Goal: Information Seeking & Learning: Learn about a topic

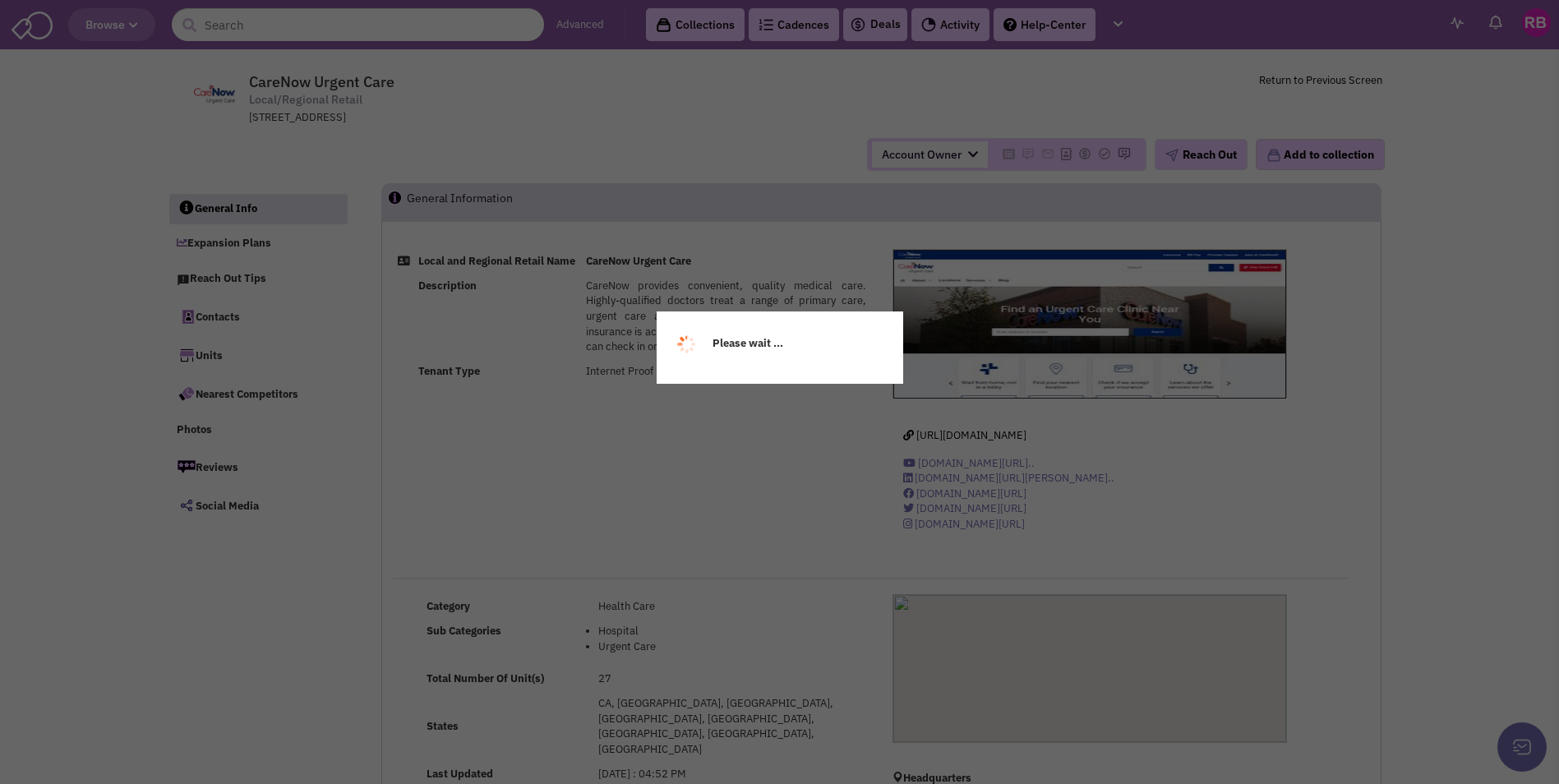
select select
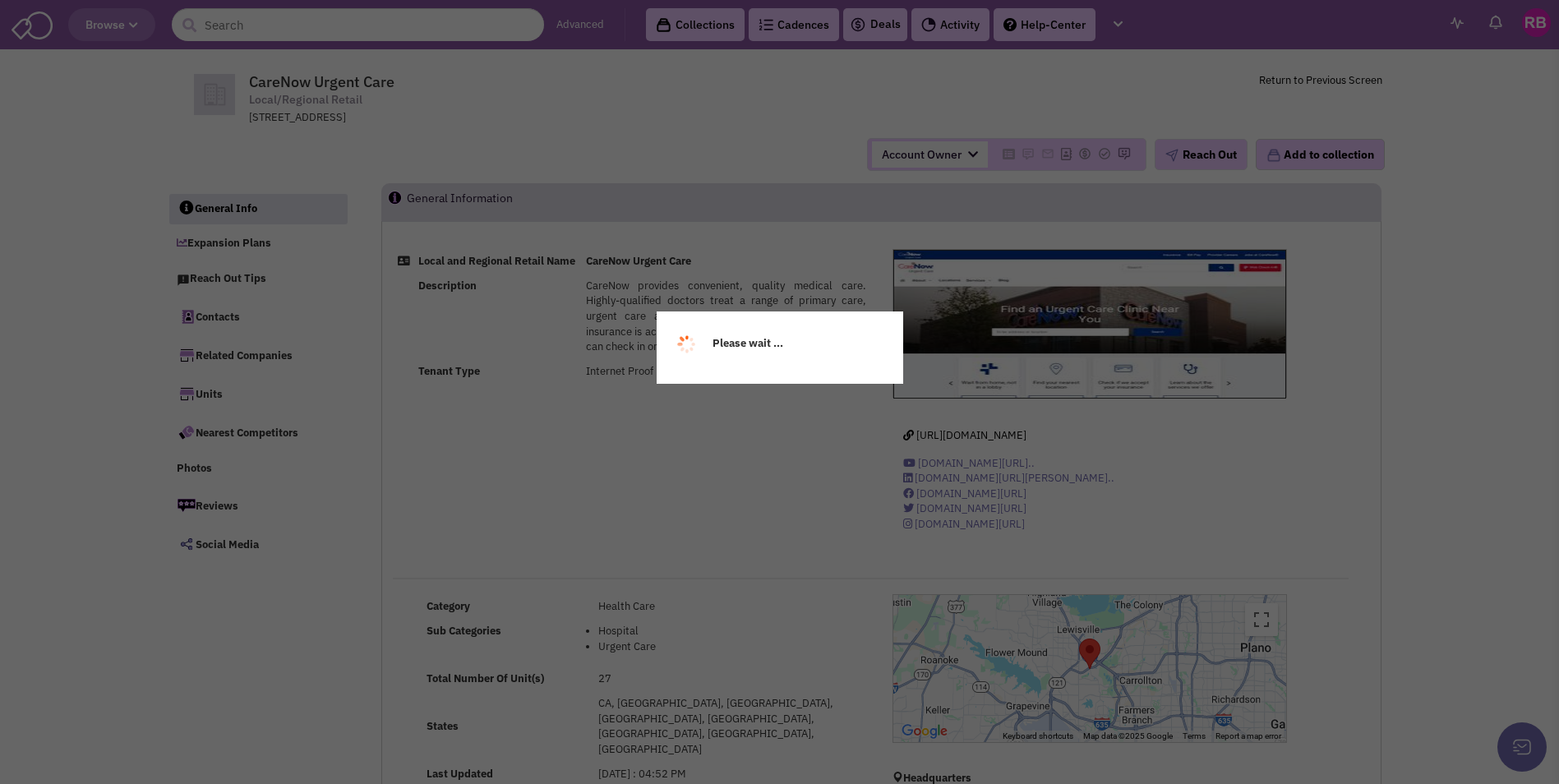
select select
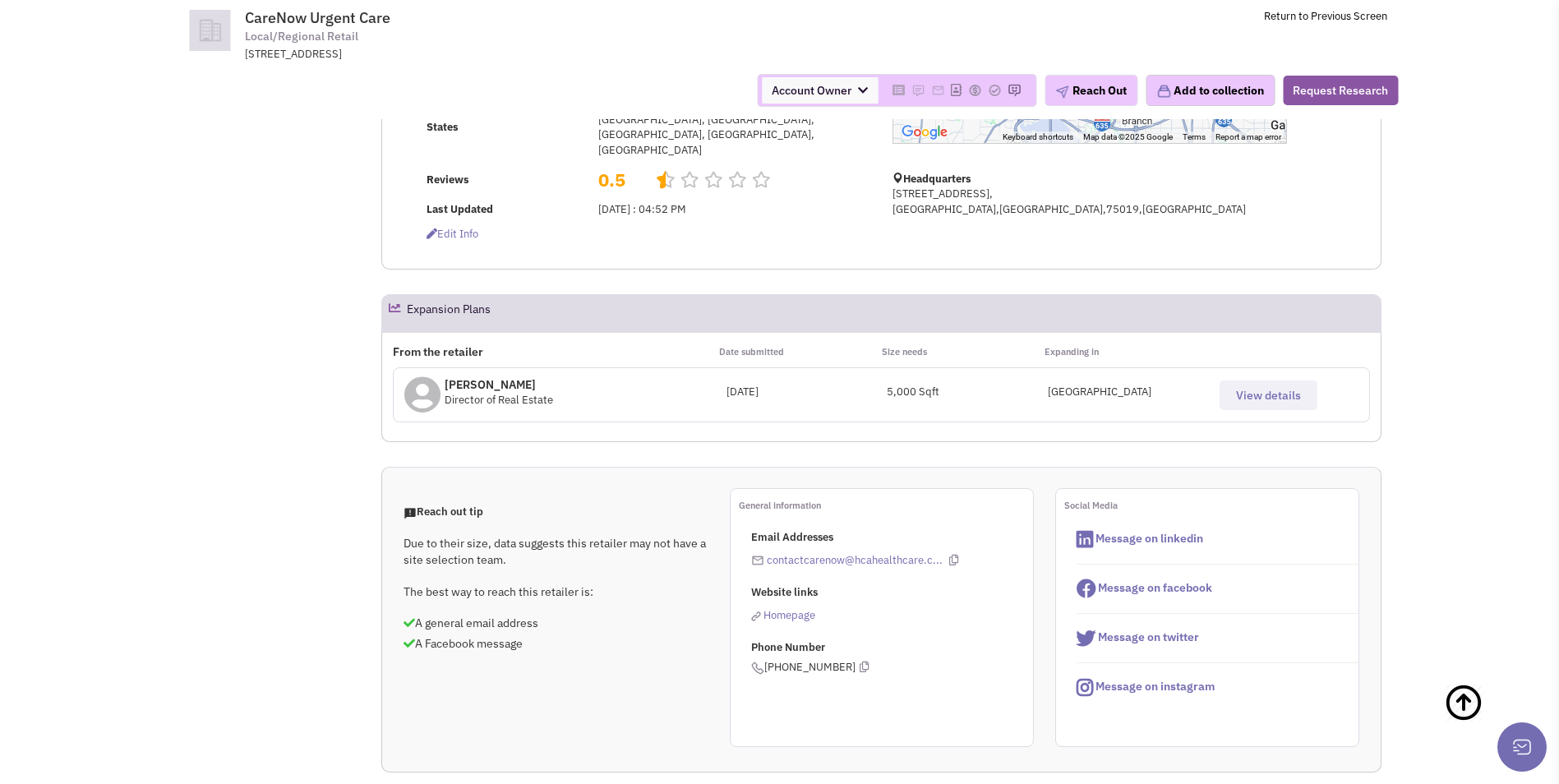
scroll to position [575, 0]
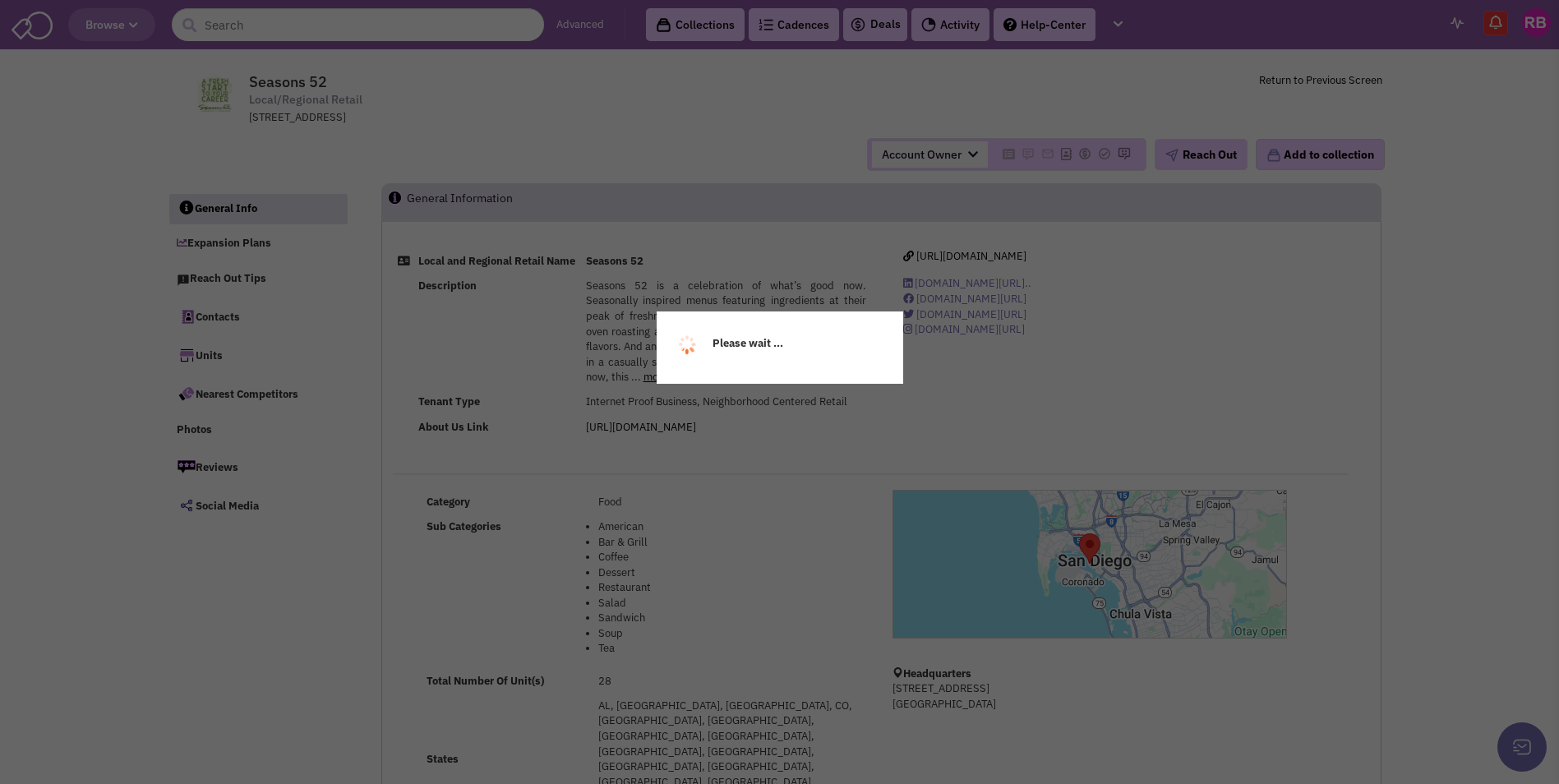
select select
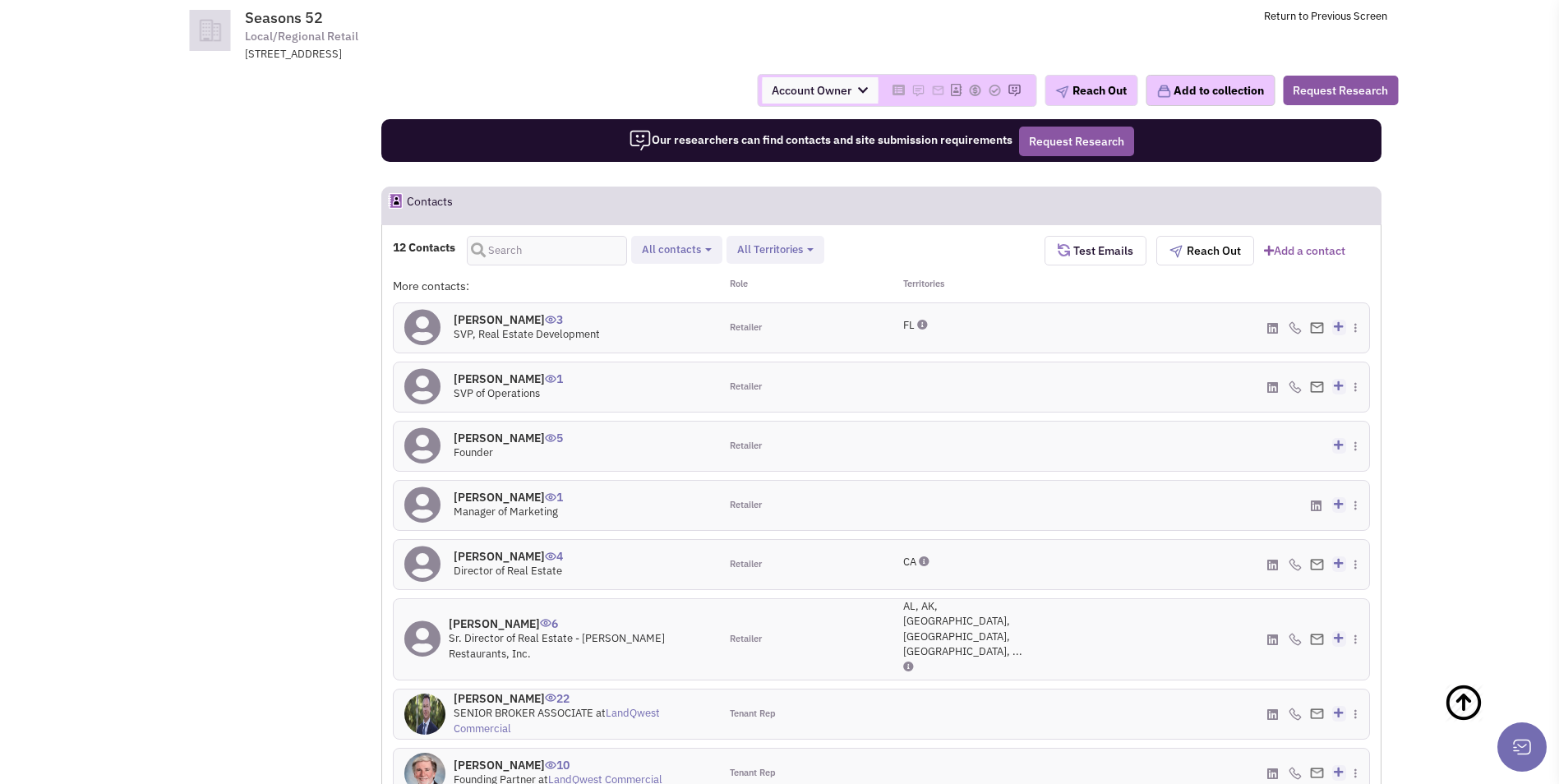
scroll to position [1232, 0]
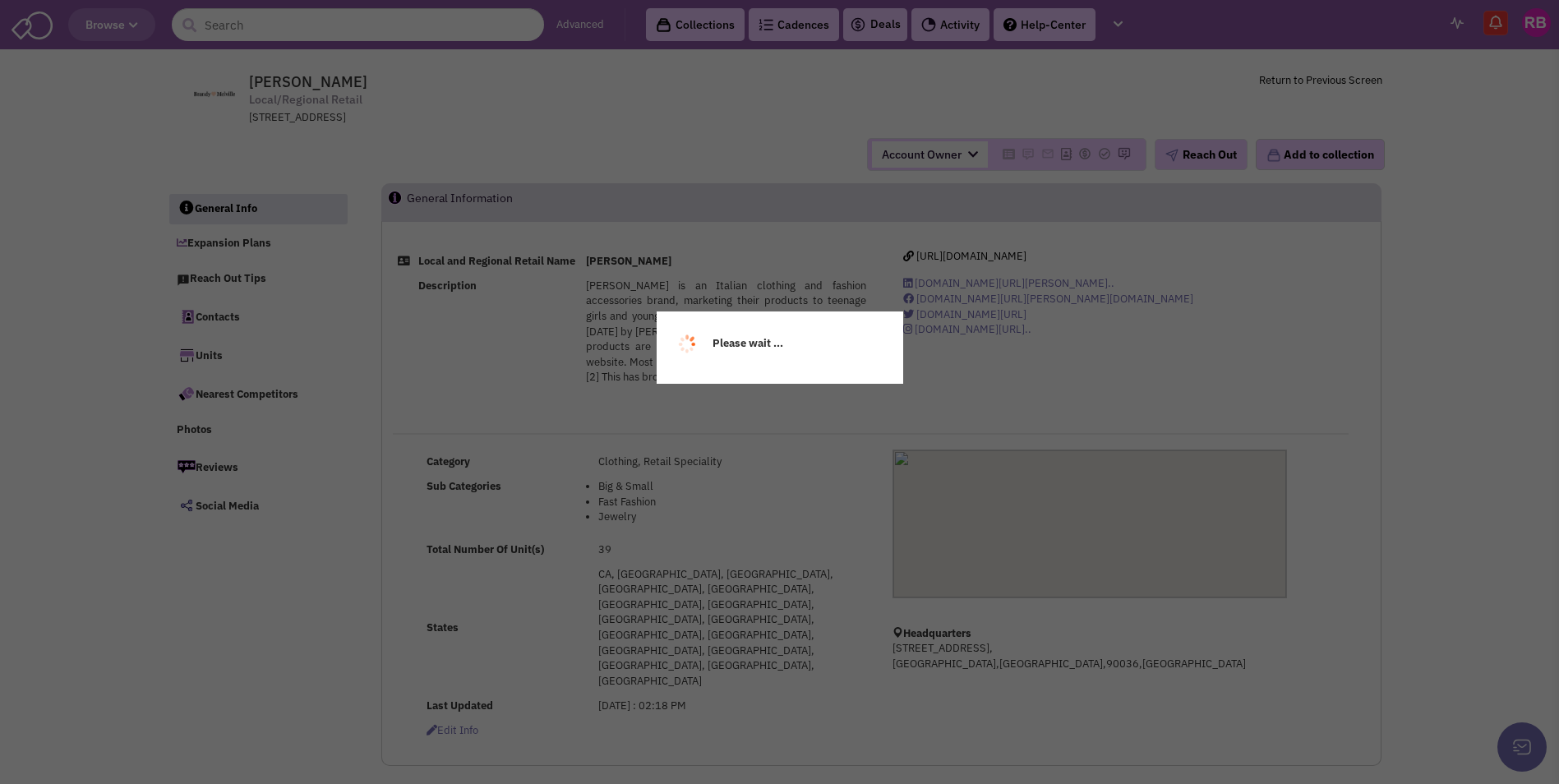
select select
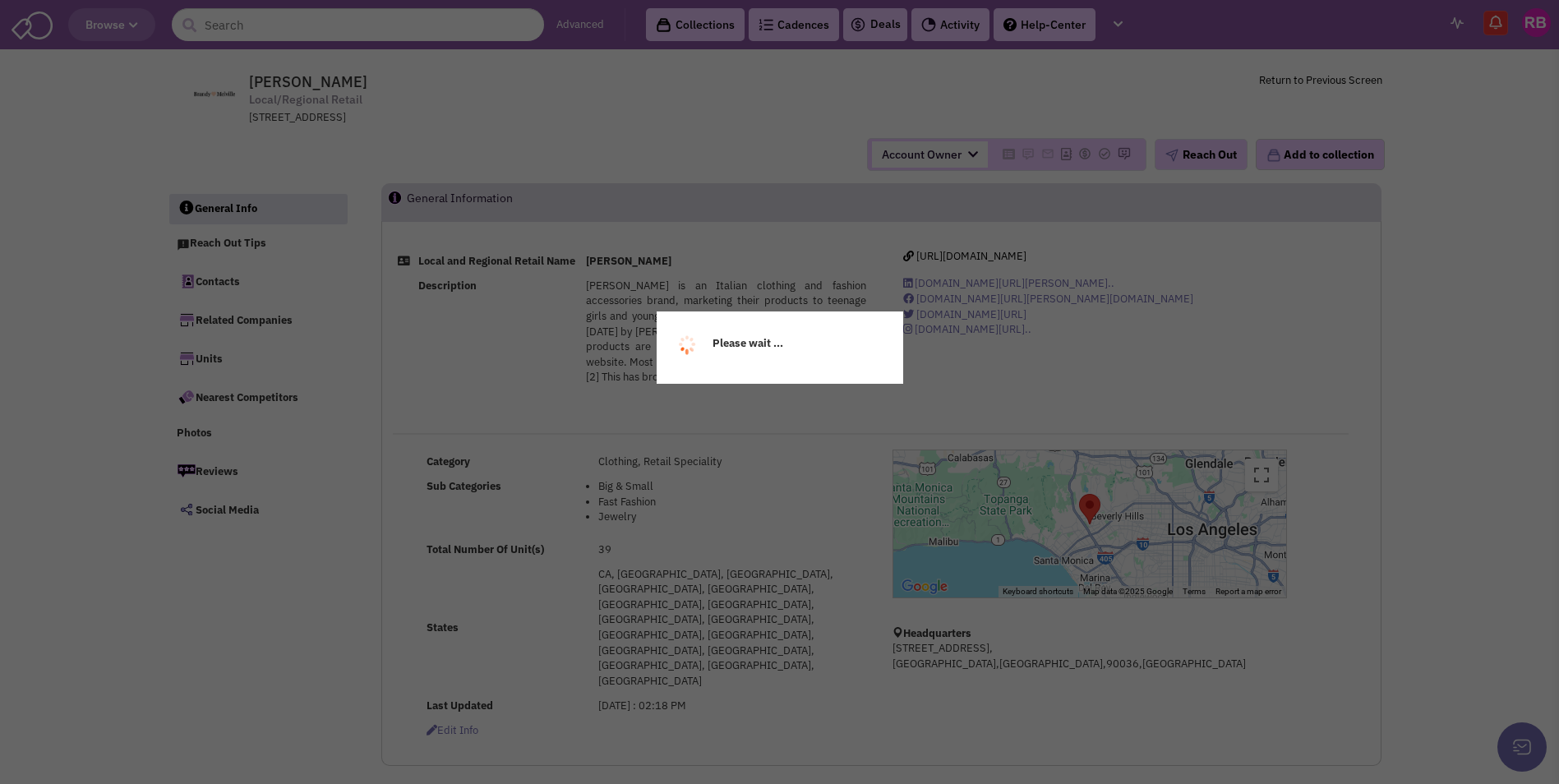
select select
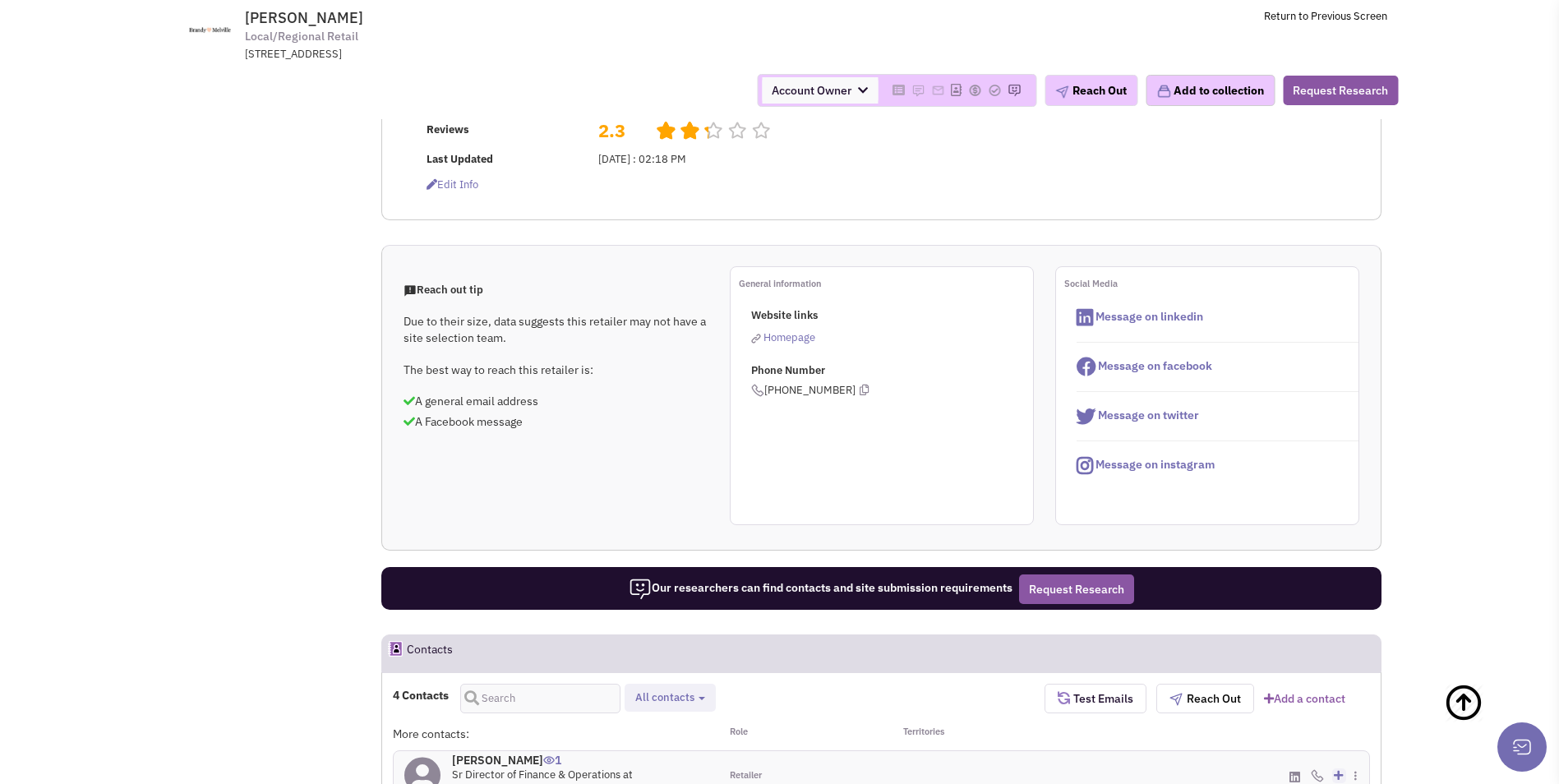
scroll to position [493, 0]
